Goal: Task Accomplishment & Management: Manage account settings

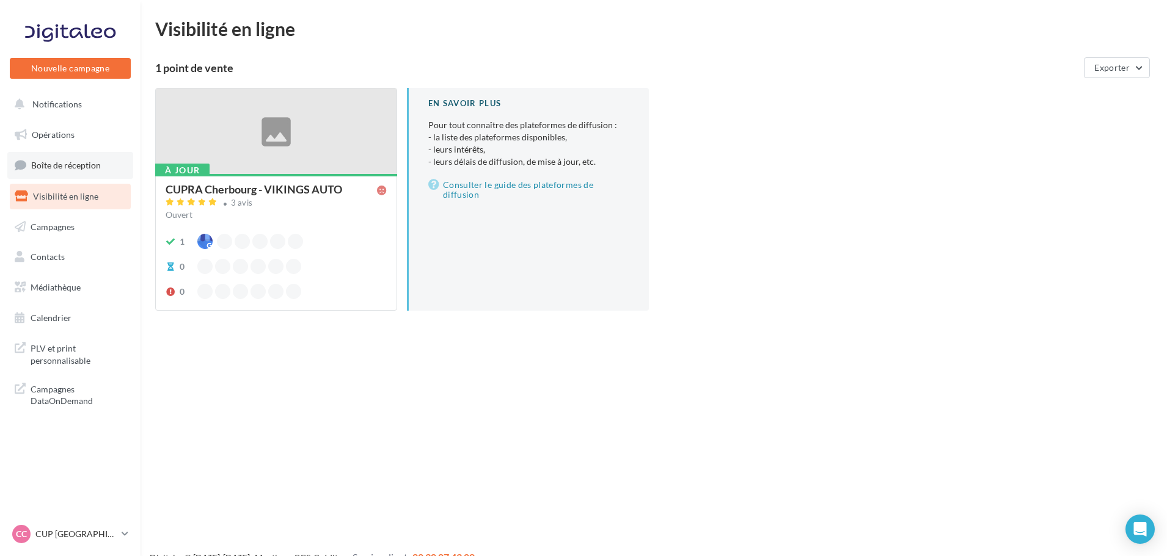
click at [95, 166] on span "Boîte de réception" at bounding box center [66, 165] width 70 height 10
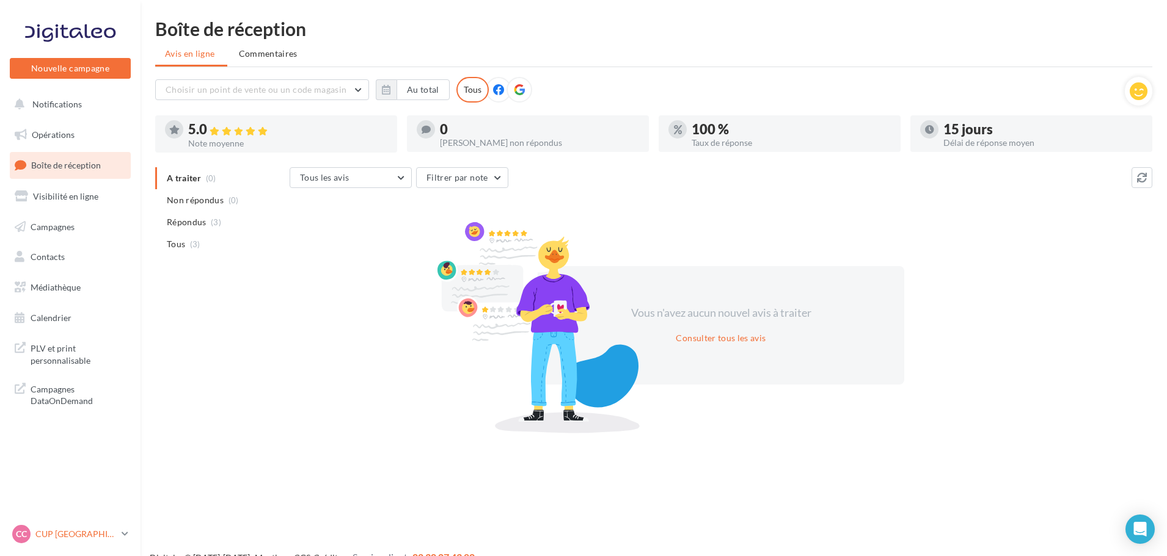
click at [95, 539] on p "CUP [GEOGRAPHIC_DATA]" at bounding box center [75, 534] width 81 height 12
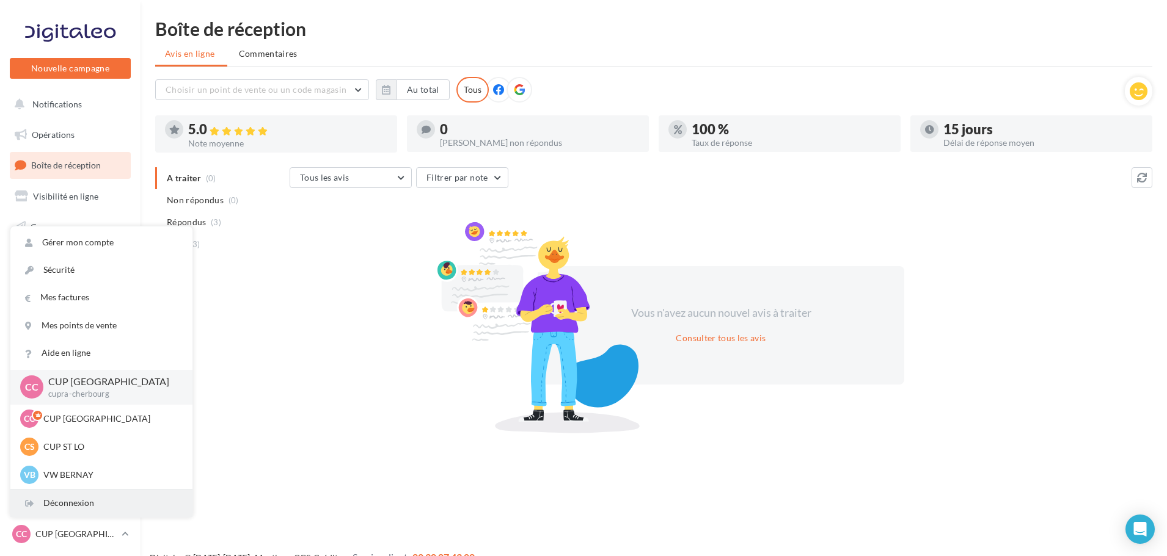
click at [87, 507] on div "Déconnexion" at bounding box center [101, 503] width 182 height 27
